Goal: Entertainment & Leisure: Consume media (video, audio)

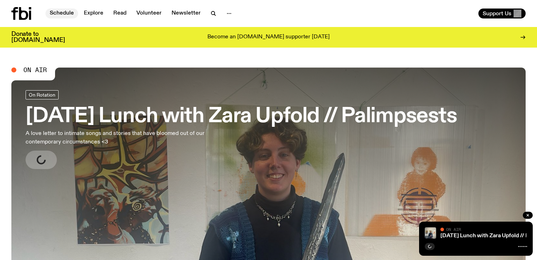
click at [58, 18] on link "Schedule" at bounding box center [61, 14] width 33 height 10
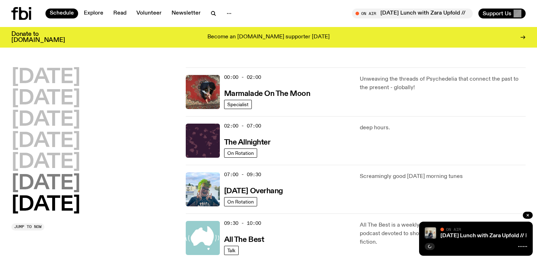
click at [69, 181] on h2 "[DATE]" at bounding box center [45, 184] width 69 height 20
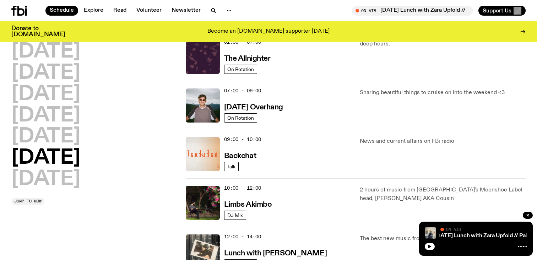
scroll to position [93, 0]
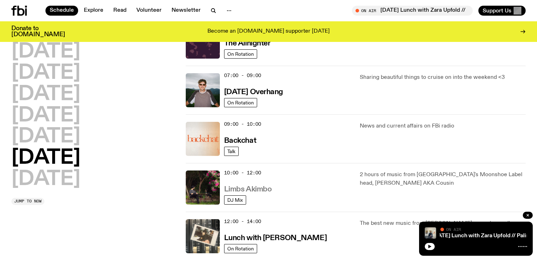
click at [261, 190] on h3 "Limbs Akimbo" at bounding box center [248, 189] width 48 height 7
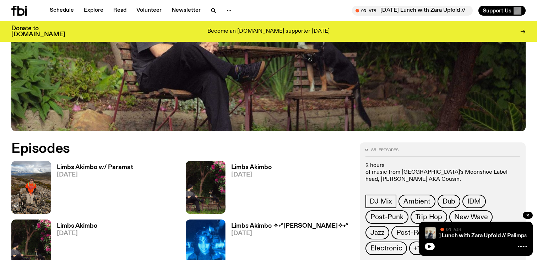
scroll to position [280, 0]
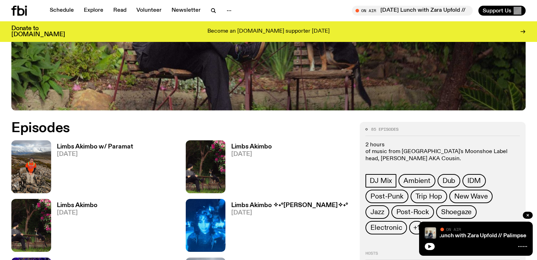
click at [92, 146] on h3 "Limbs Akimbo w/ Paramat" at bounding box center [95, 147] width 76 height 6
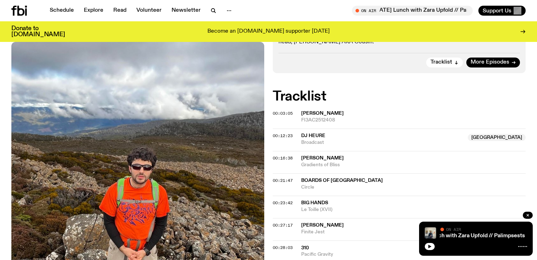
scroll to position [157, 0]
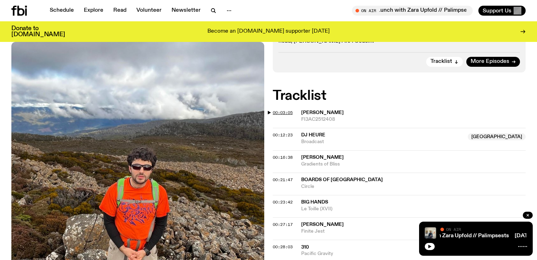
click at [277, 110] on span "00:03:05" at bounding box center [283, 113] width 20 height 6
